Goal: Information Seeking & Learning: Learn about a topic

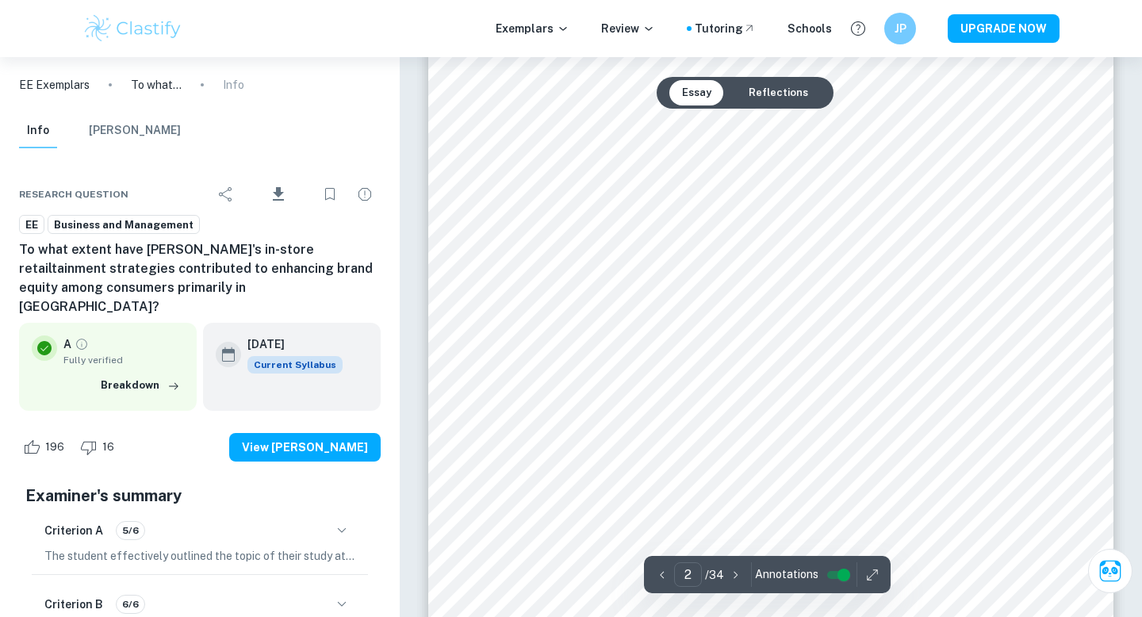
scroll to position [1204, 0]
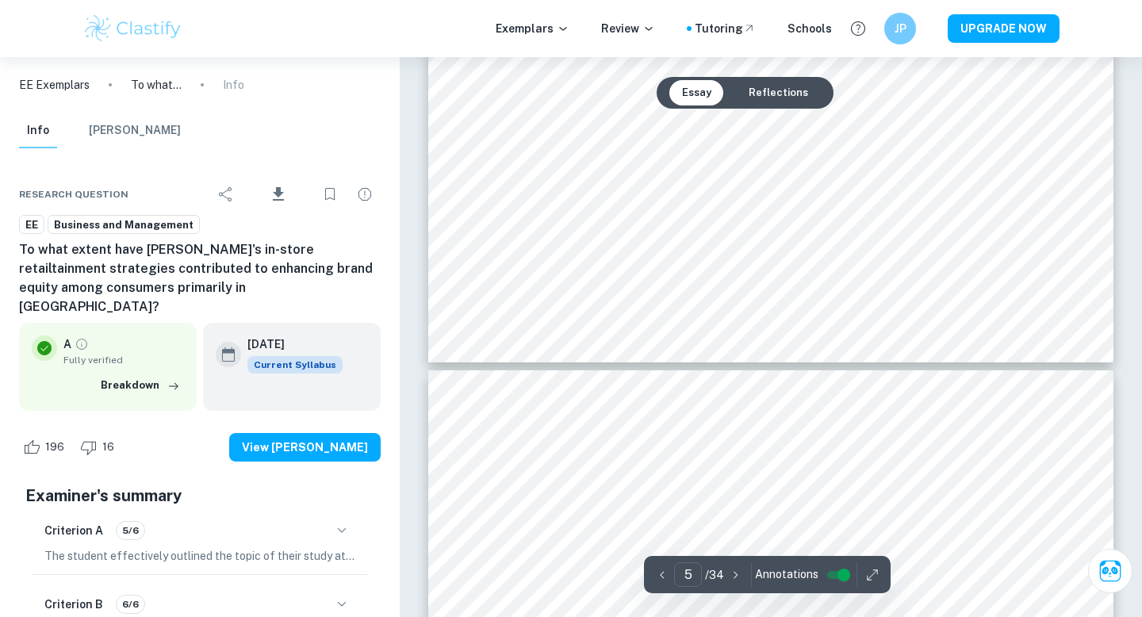
type input "6"
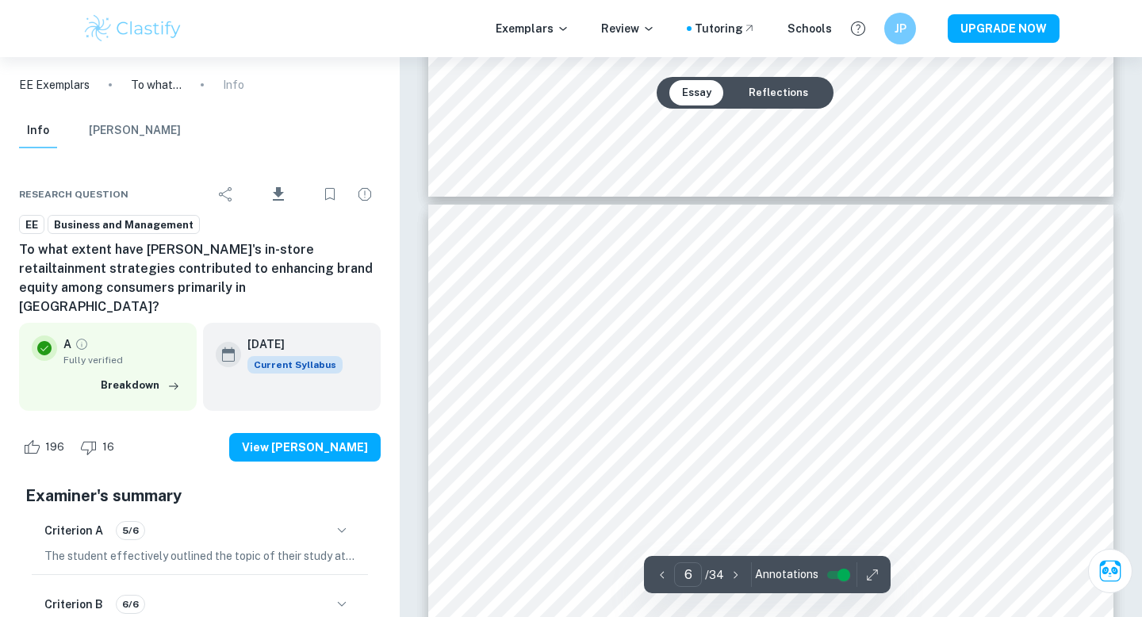
scroll to position [5013, 0]
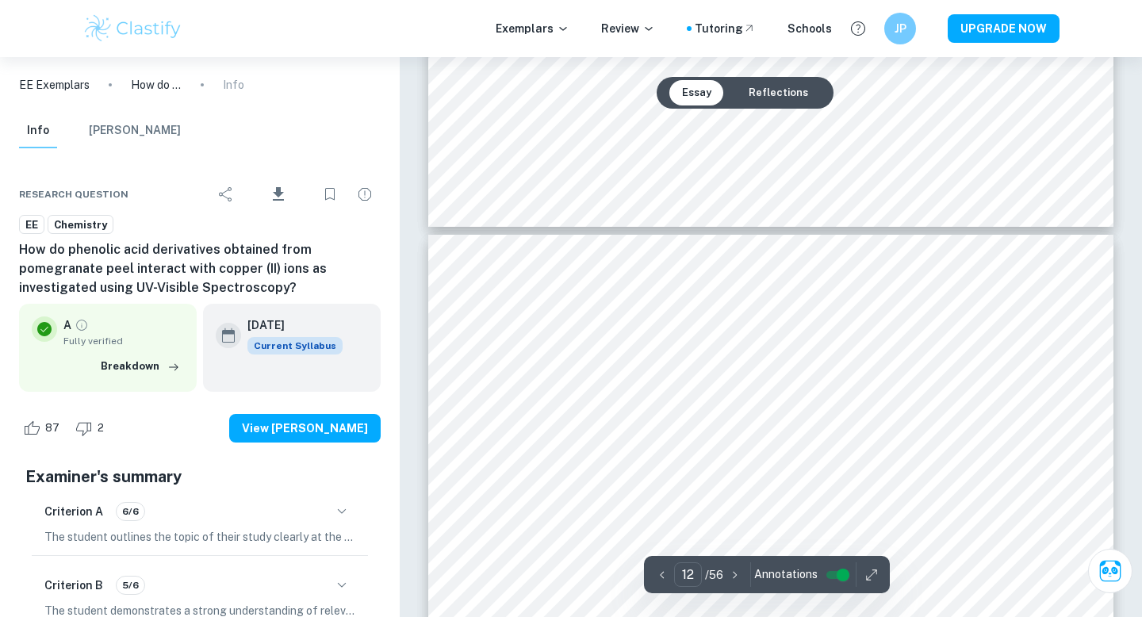
type input "11"
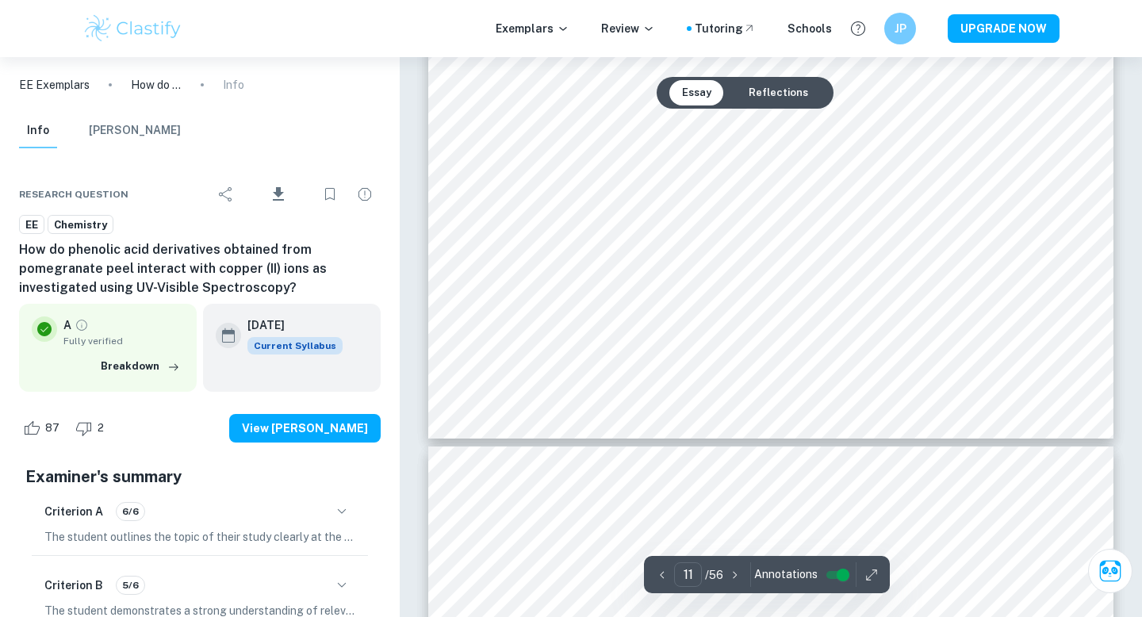
scroll to position [10545, 0]
